Goal: Task Accomplishment & Management: Use online tool/utility

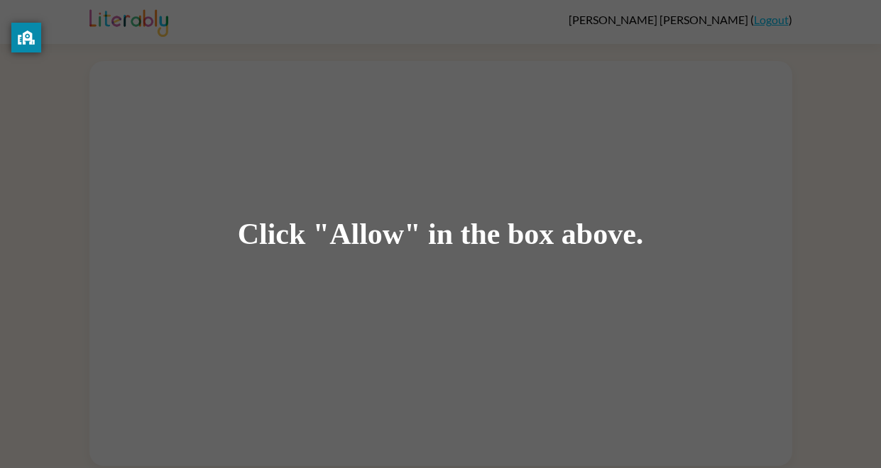
click at [637, 233] on div "Click "Allow" in the box above." at bounding box center [441, 235] width 406 height 32
click at [556, 176] on div "Click "Allow" in the box above." at bounding box center [440, 234] width 881 height 468
click at [447, 140] on div "Click "Allow" in the box above." at bounding box center [440, 234] width 881 height 468
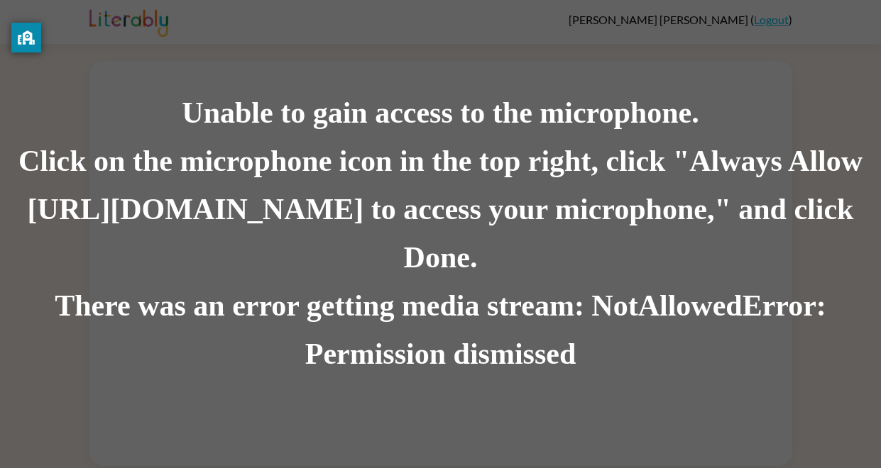
click at [400, 138] on div "Unable to gain access to the microphone." at bounding box center [440, 113] width 881 height 48
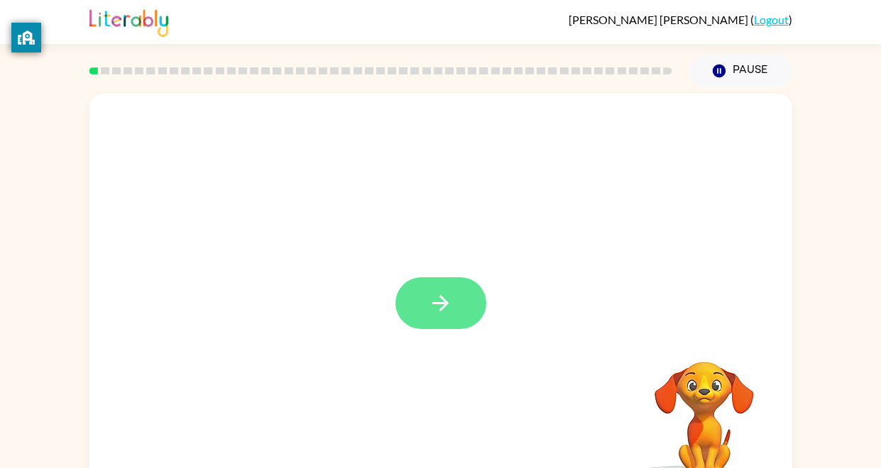
click at [446, 315] on icon "button" at bounding box center [440, 303] width 25 height 25
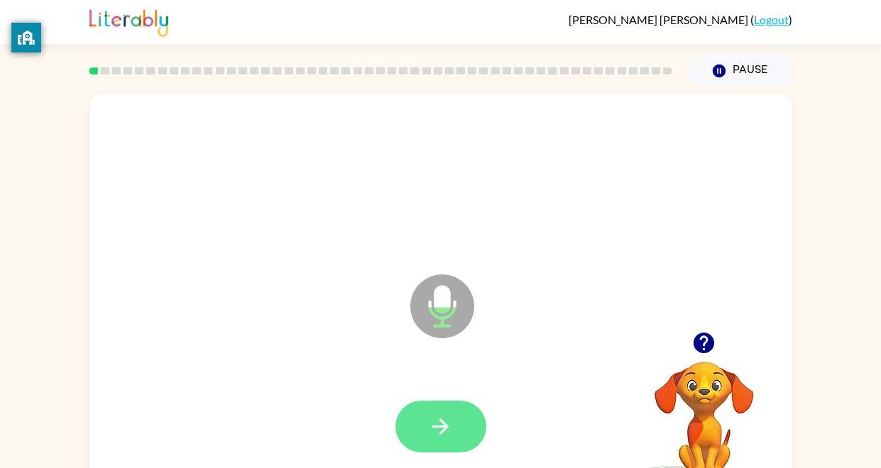
click at [443, 425] on icon "button" at bounding box center [440, 426] width 25 height 25
click at [458, 438] on button "button" at bounding box center [440, 427] width 91 height 52
click at [453, 434] on button "button" at bounding box center [440, 427] width 91 height 52
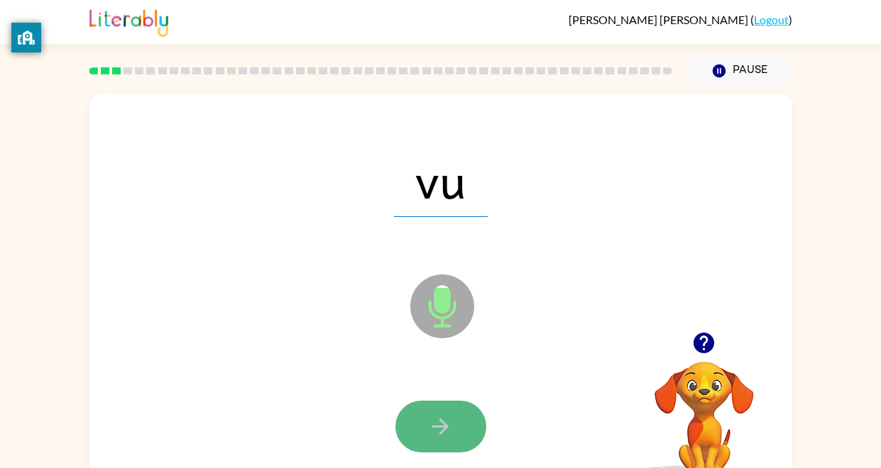
click at [450, 426] on icon "button" at bounding box center [440, 426] width 25 height 25
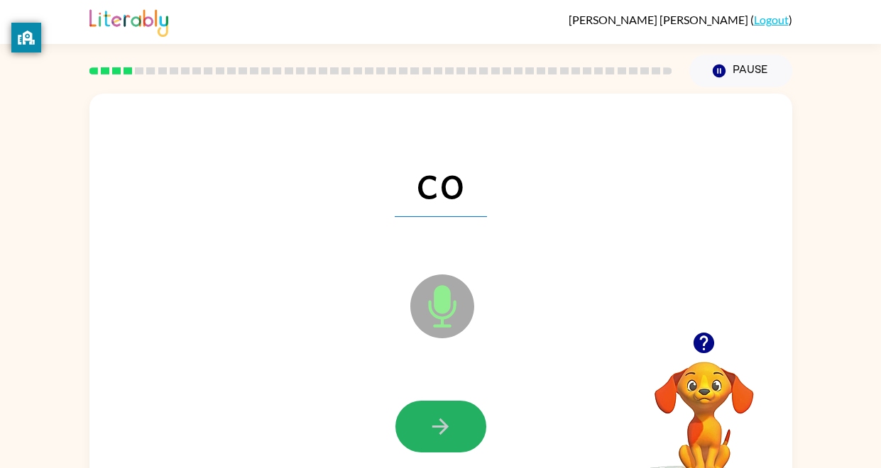
click at [451, 427] on icon "button" at bounding box center [440, 426] width 25 height 25
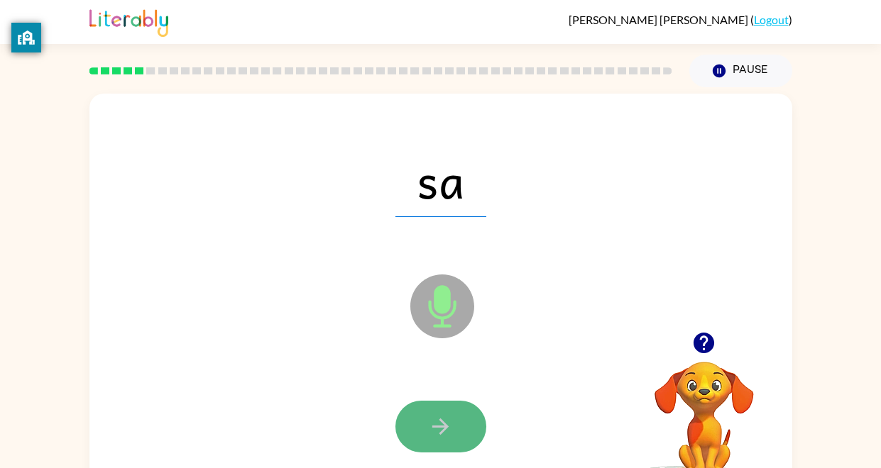
click at [449, 426] on icon "button" at bounding box center [440, 426] width 25 height 25
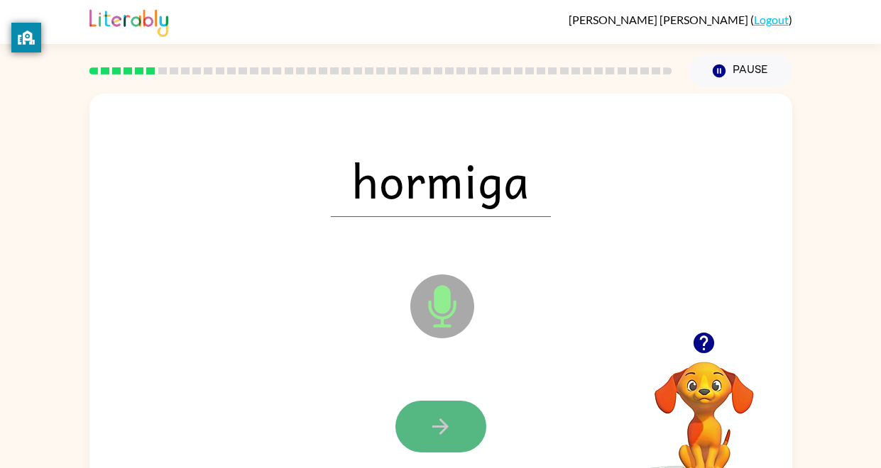
drag, startPoint x: 449, startPoint y: 426, endPoint x: 459, endPoint y: 432, distance: 11.8
click at [459, 432] on button "button" at bounding box center [440, 427] width 91 height 52
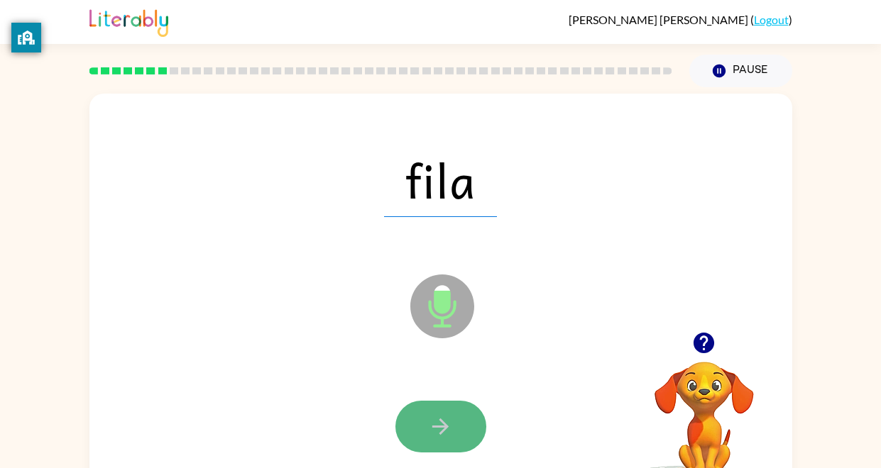
click at [460, 432] on button "button" at bounding box center [440, 427] width 91 height 52
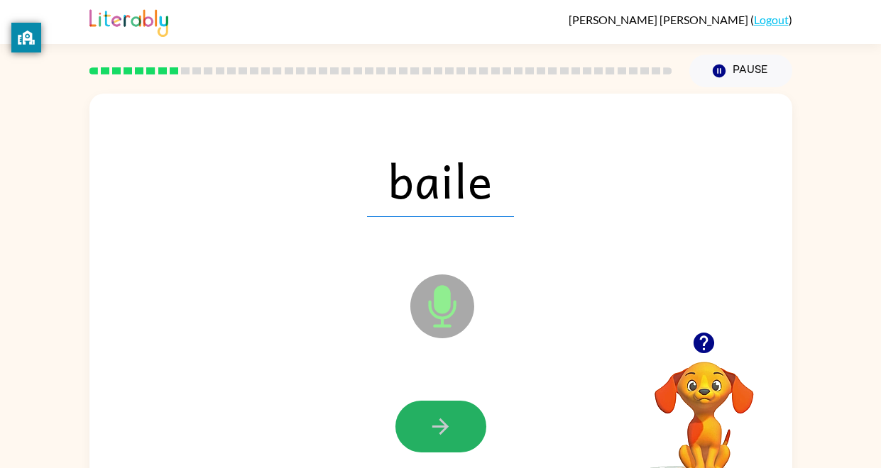
click at [460, 432] on button "button" at bounding box center [440, 427] width 91 height 52
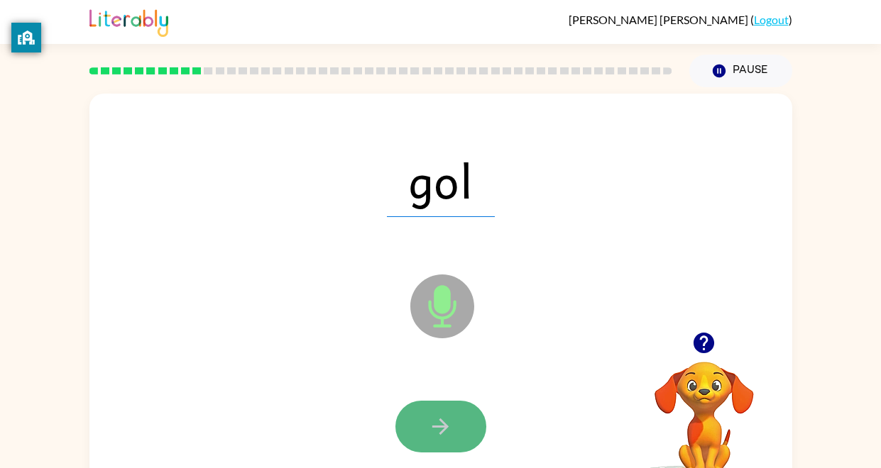
click at [459, 431] on button "button" at bounding box center [440, 427] width 91 height 52
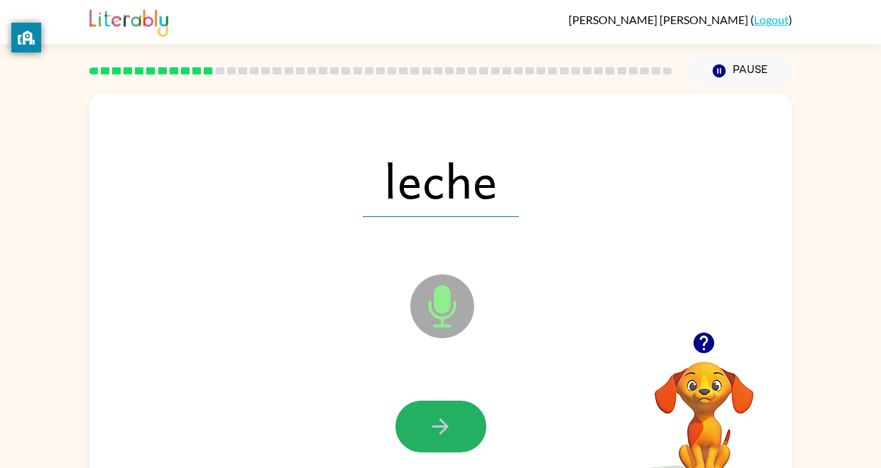
click at [459, 431] on button "button" at bounding box center [440, 427] width 91 height 52
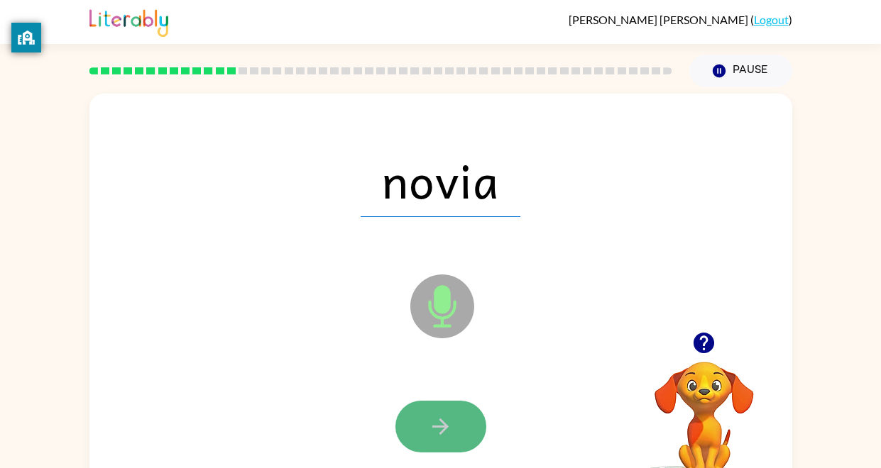
click at [458, 432] on button "button" at bounding box center [440, 427] width 91 height 52
